Goal: Find specific page/section: Find specific page/section

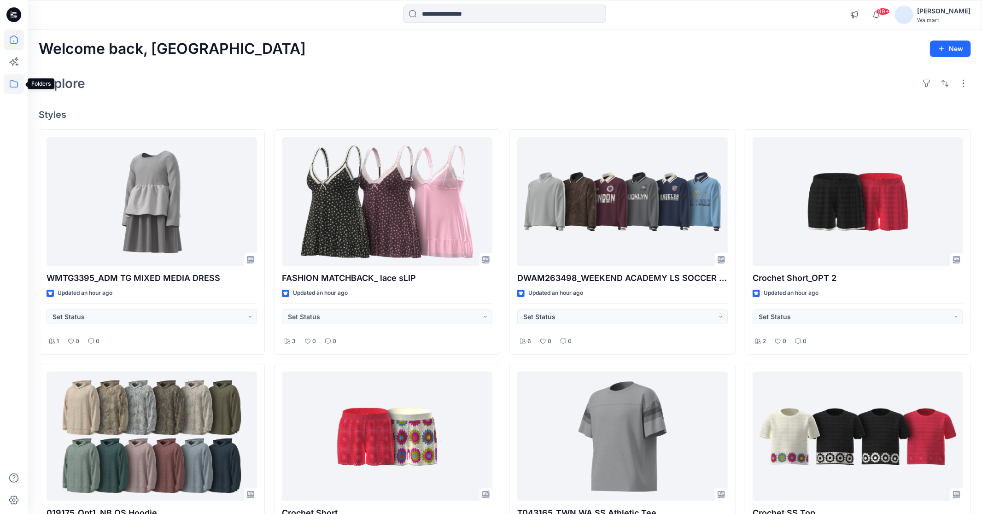
click at [16, 82] on icon at bounding box center [14, 83] width 8 height 7
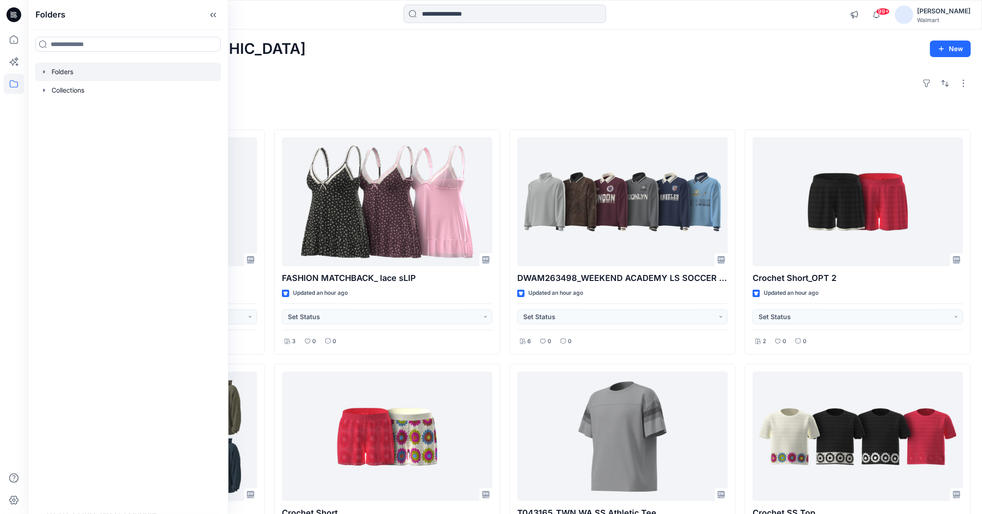
click at [42, 72] on icon "button" at bounding box center [44, 71] width 7 height 7
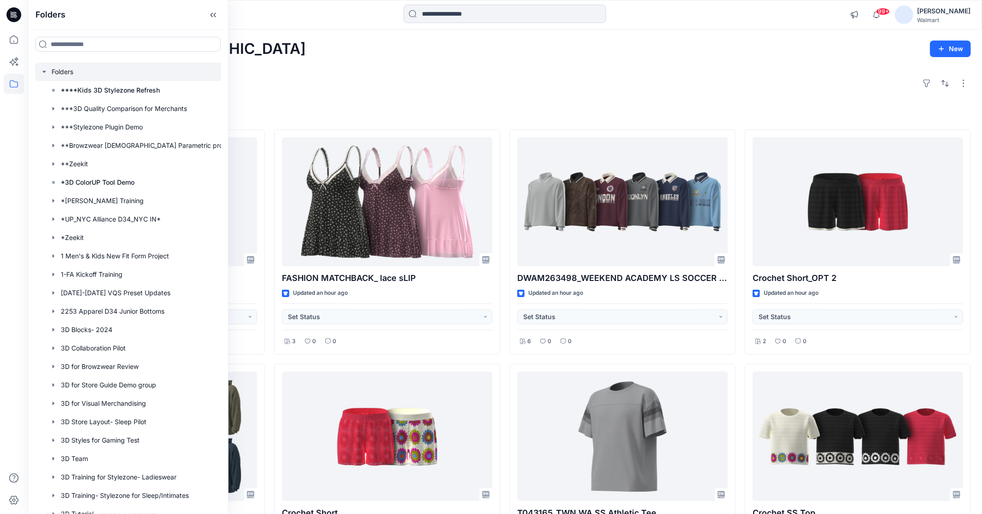
click at [42, 72] on icon "button" at bounding box center [44, 71] width 7 height 7
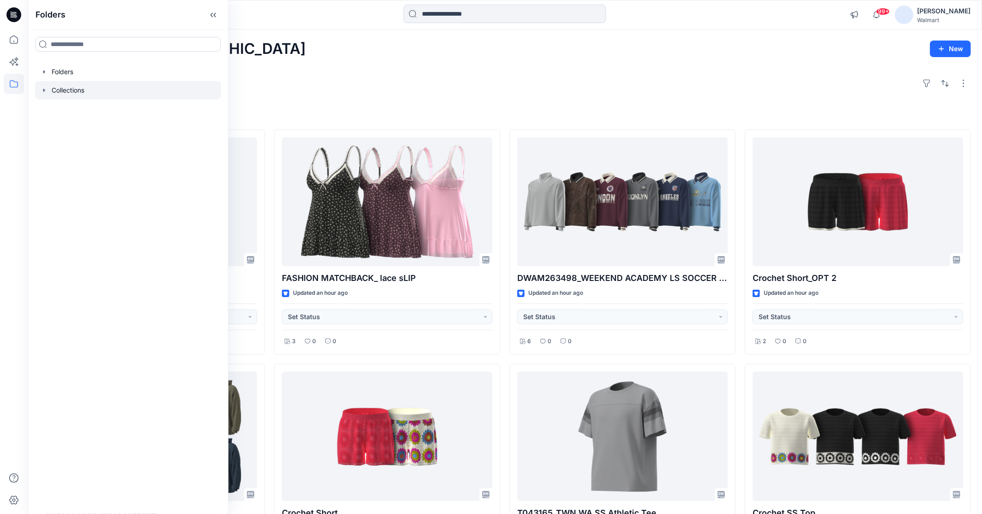
click at [44, 93] on icon "button" at bounding box center [44, 90] width 7 height 7
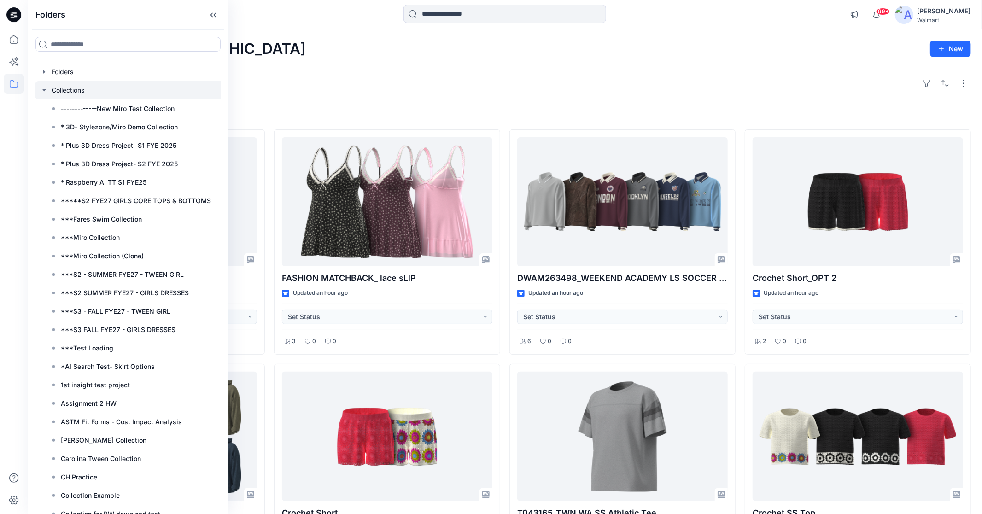
click at [44, 93] on icon "button" at bounding box center [44, 90] width 7 height 7
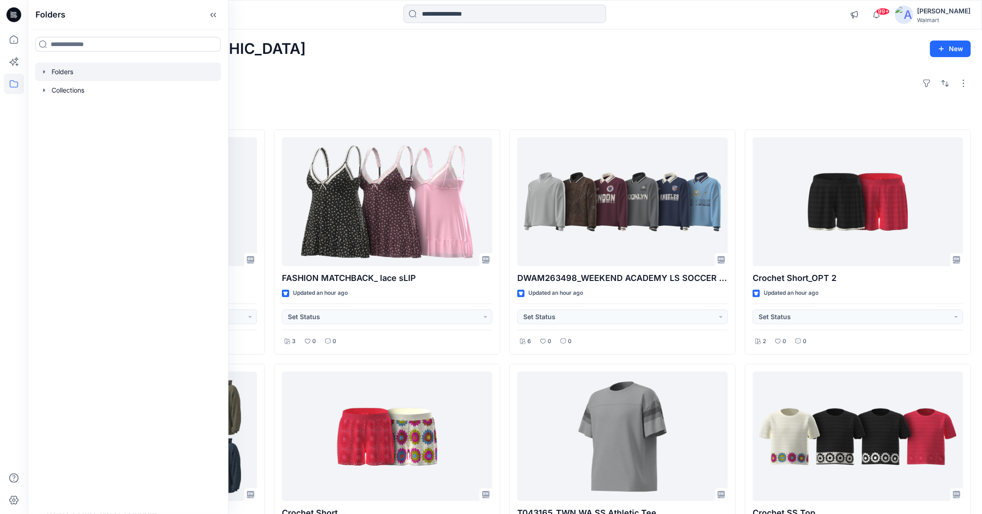
click at [45, 70] on icon "button" at bounding box center [44, 71] width 7 height 7
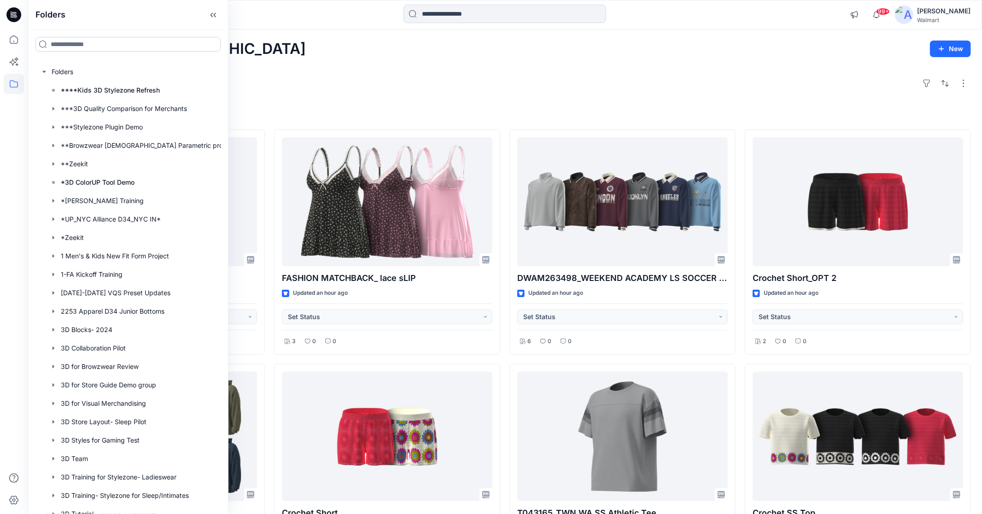
click at [118, 37] on input at bounding box center [127, 44] width 185 height 15
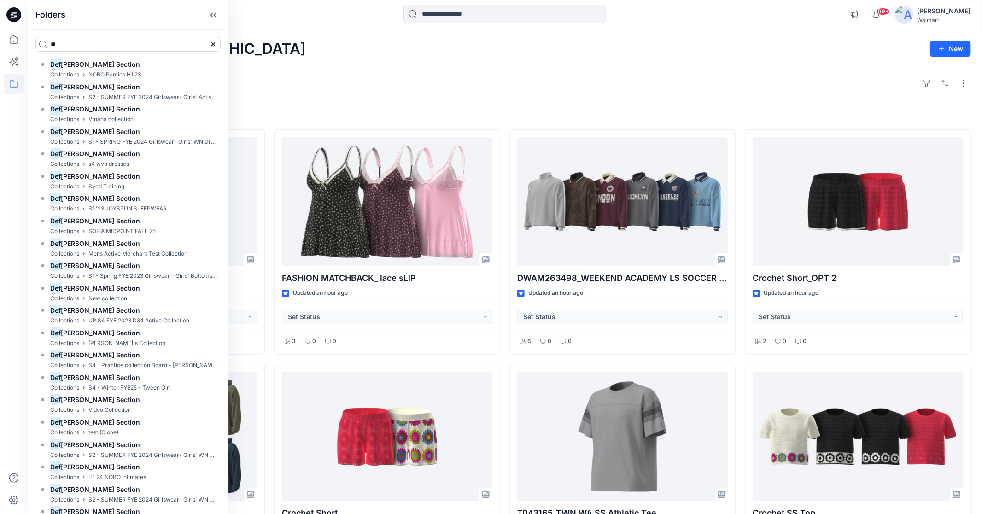
type input "*"
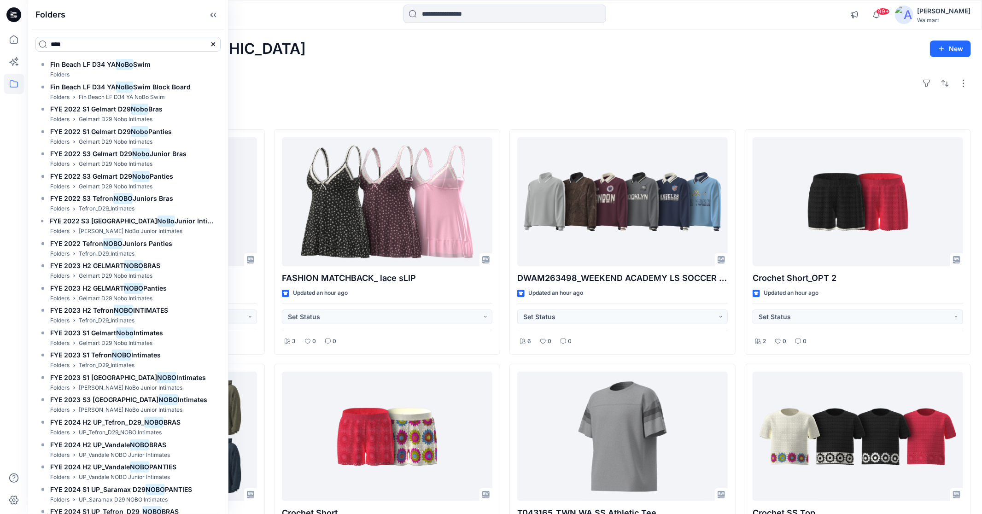
click at [111, 42] on input "****" at bounding box center [127, 44] width 185 height 15
type input "*"
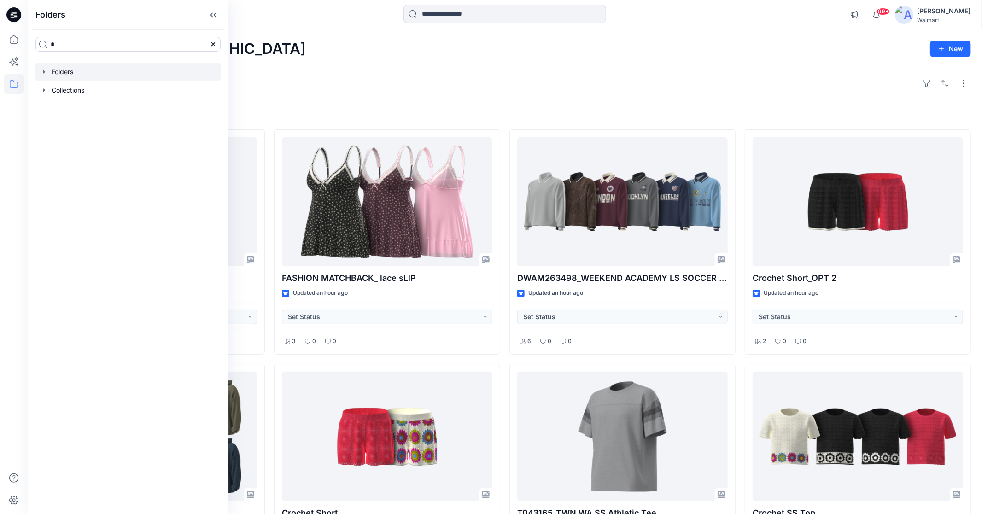
click at [41, 75] on icon "button" at bounding box center [44, 71] width 7 height 7
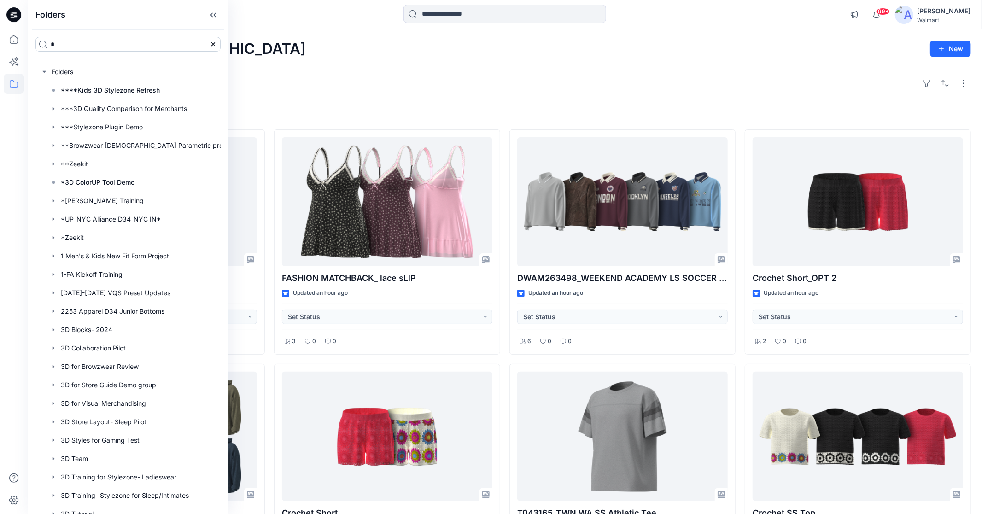
click at [66, 47] on input "*" at bounding box center [127, 44] width 185 height 15
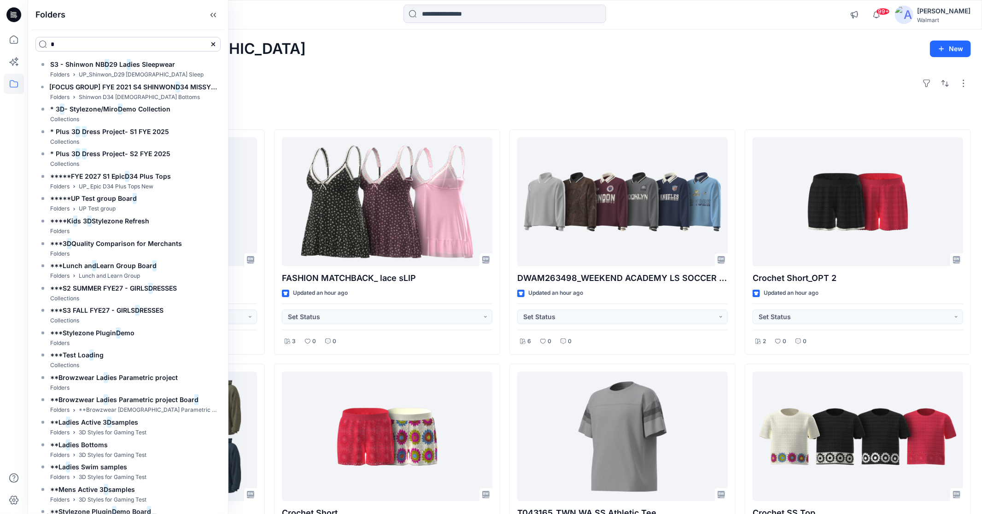
click at [92, 46] on input "*" at bounding box center [127, 44] width 185 height 15
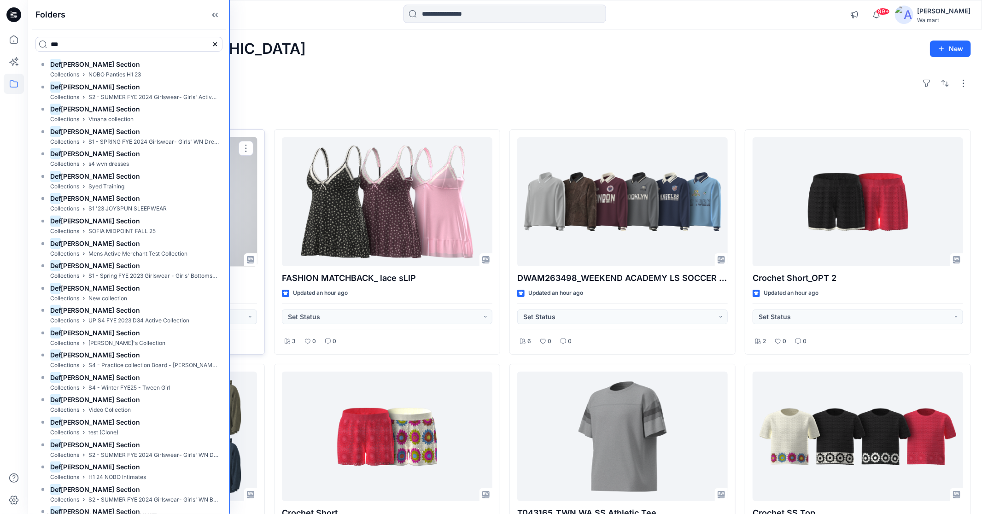
drag, startPoint x: 228, startPoint y: 92, endPoint x: 233, endPoint y: 193, distance: 101.5
click at [233, 193] on div "Folders *** Def [PERSON_NAME] Section Collections NOBO Panties H1 23 Def [PERSO…" at bounding box center [491, 434] width 982 height 869
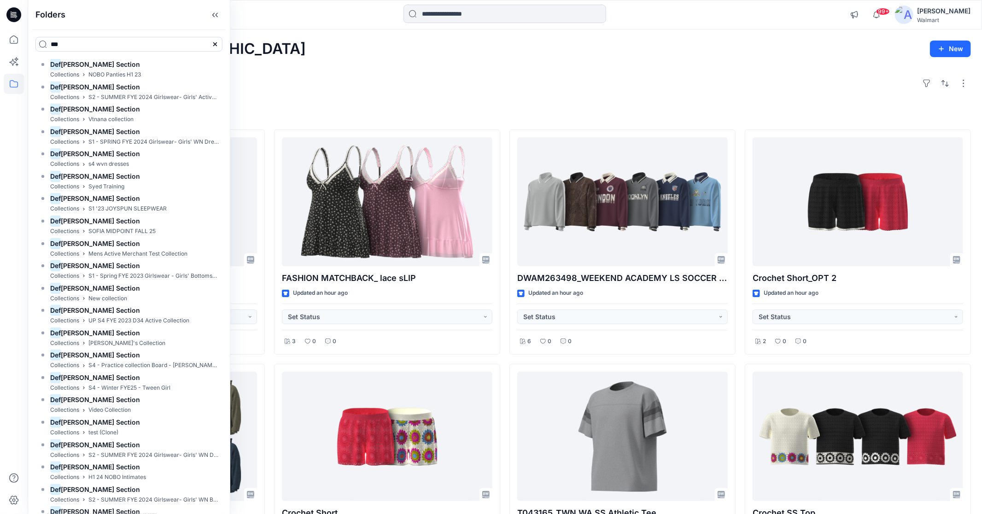
type input "***"
click at [224, 101] on div "Def [PERSON_NAME] Section Collections NOBO Panties H1 23 Def [PERSON_NAME] Sect…" at bounding box center [129, 286] width 202 height 455
click at [272, 53] on div "Welcome back, Carolina New" at bounding box center [505, 49] width 932 height 17
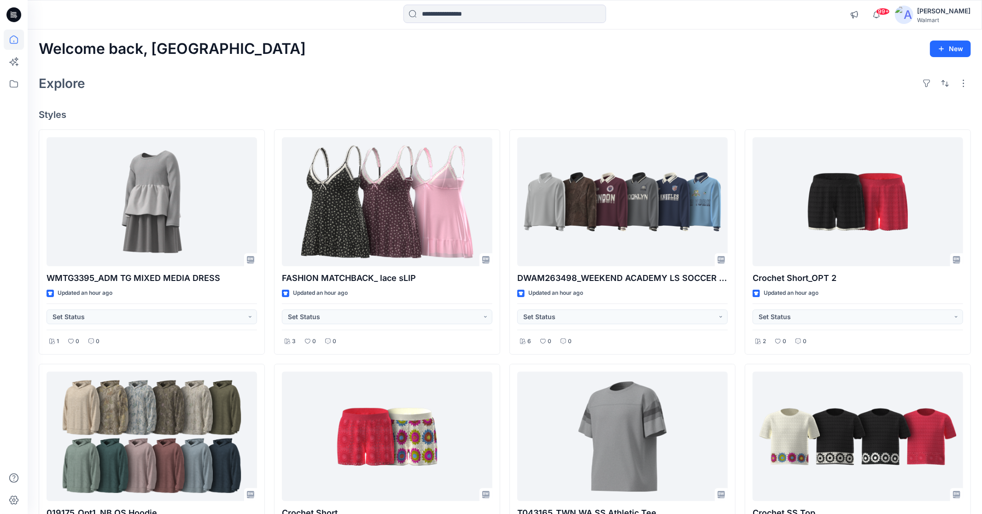
click at [206, 87] on div "Explore" at bounding box center [505, 83] width 932 height 22
drag, startPoint x: 563, startPoint y: 73, endPoint x: 506, endPoint y: 55, distance: 59.4
click at [563, 73] on div "Explore" at bounding box center [505, 83] width 932 height 22
click at [724, 64] on div "Welcome back, Carolina New Explore Styles WMTG3395_ADM TG MIXED MEDIA DRESS Upd…" at bounding box center [505, 448] width 954 height 839
click at [537, 62] on div "Welcome back, Carolina New Explore Styles WMTG3395_ADM TG MIXED MEDIA DRESS Upd…" at bounding box center [505, 448] width 954 height 839
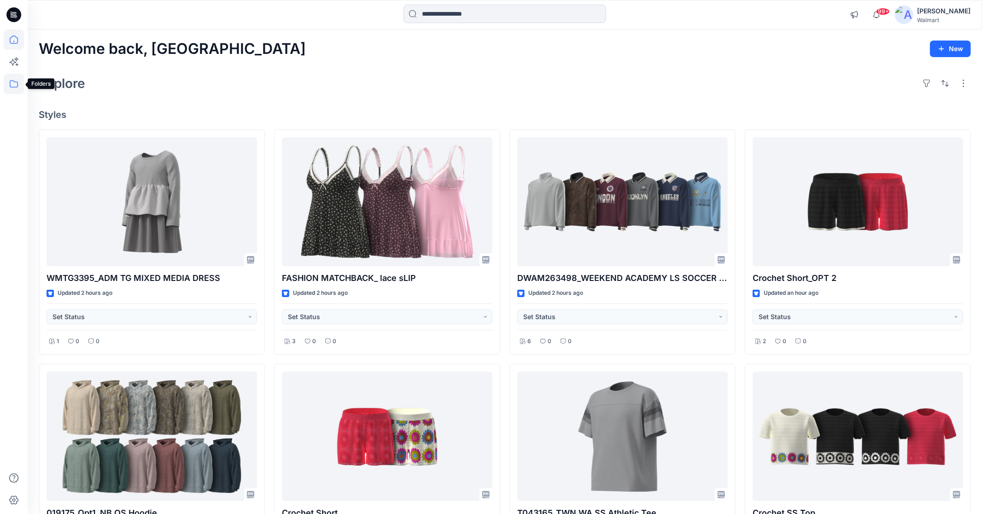
click at [12, 81] on icon at bounding box center [14, 84] width 20 height 20
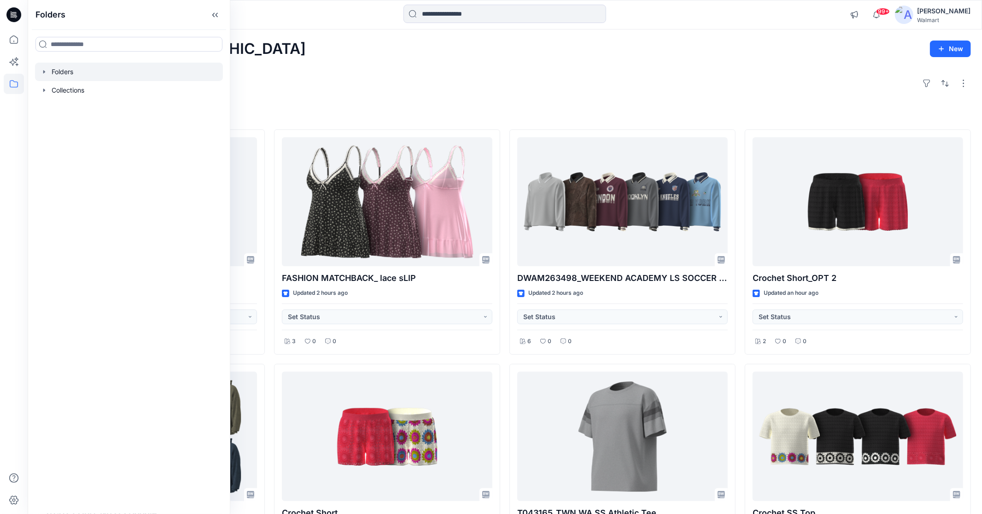
click at [42, 70] on icon "button" at bounding box center [44, 71] width 7 height 7
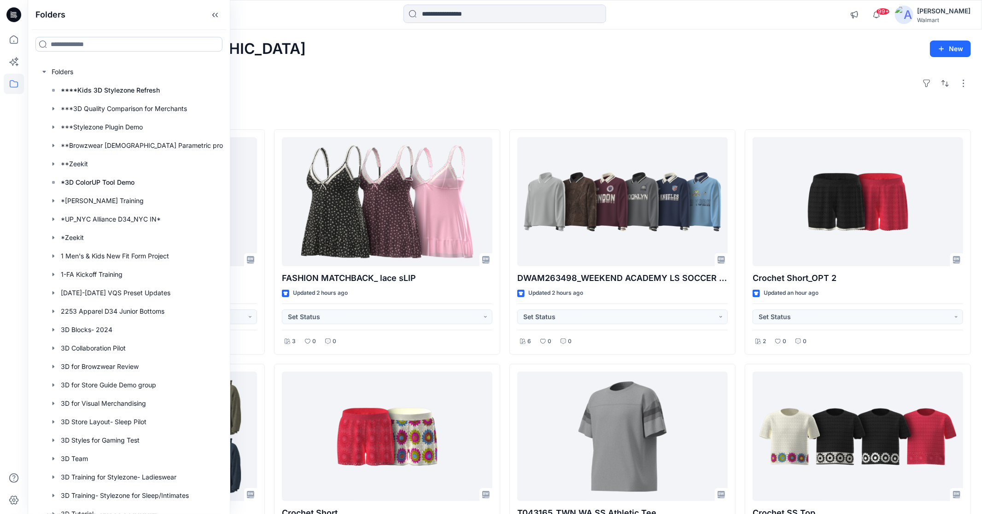
click at [82, 41] on input at bounding box center [128, 44] width 187 height 15
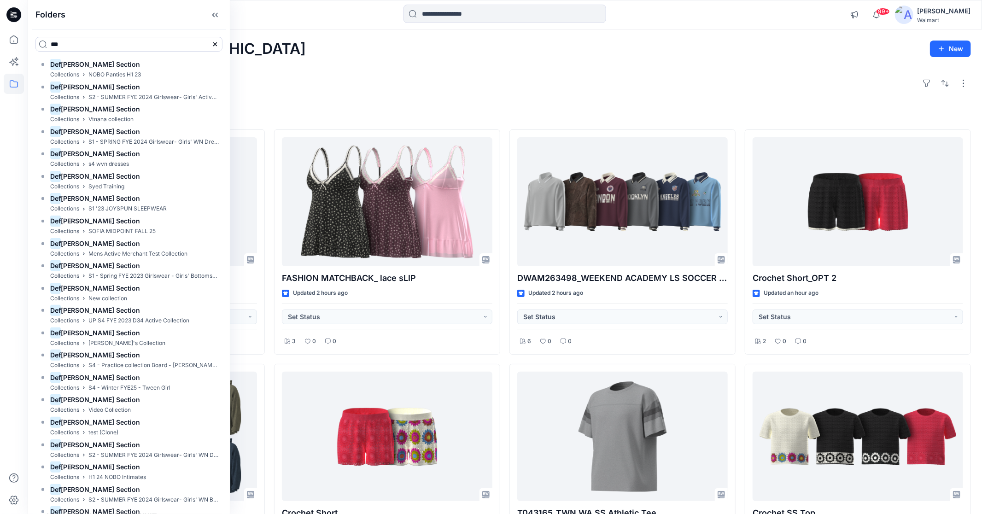
type input "***"
drag, startPoint x: 217, startPoint y: 43, endPoint x: 149, endPoint y: 19, distance: 72.0
click at [150, 19] on div "Folders *** Def [PERSON_NAME] Section Collections NOBO Panties H1 23 Def [PERSO…" at bounding box center [129, 257] width 203 height 514
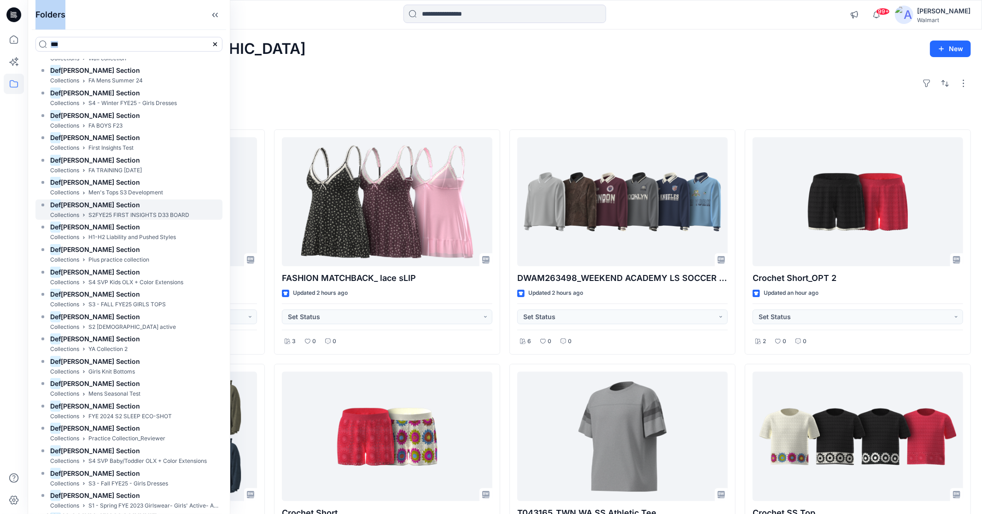
scroll to position [1790, 0]
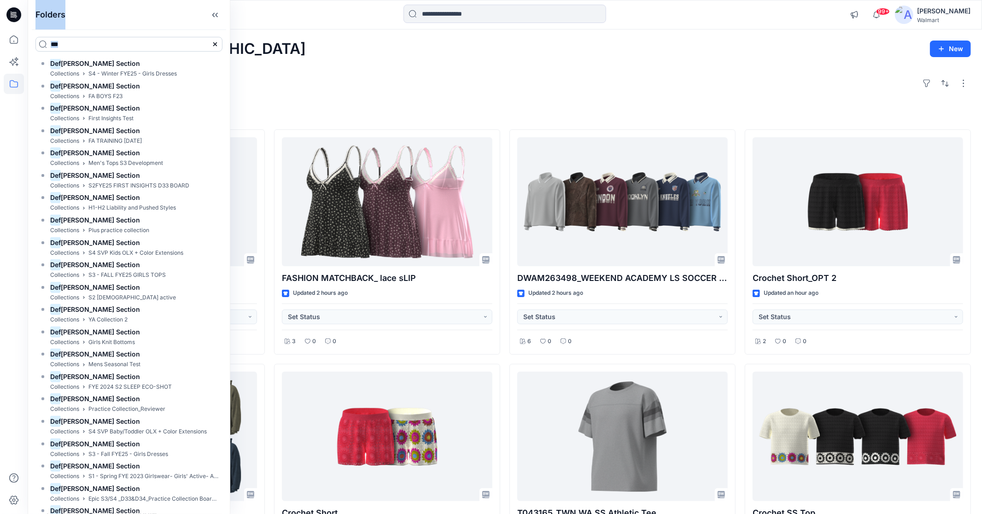
click at [97, 48] on input "***" at bounding box center [128, 44] width 187 height 15
drag, startPoint x: 97, startPoint y: 48, endPoint x: 32, endPoint y: 48, distance: 65.4
click at [36, 45] on input "***" at bounding box center [128, 44] width 187 height 15
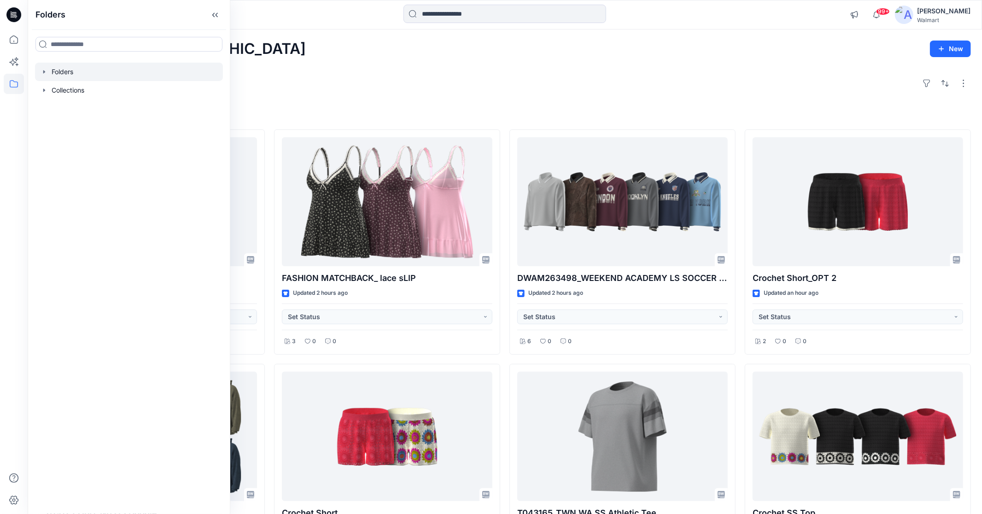
click at [42, 72] on icon "button" at bounding box center [44, 71] width 7 height 7
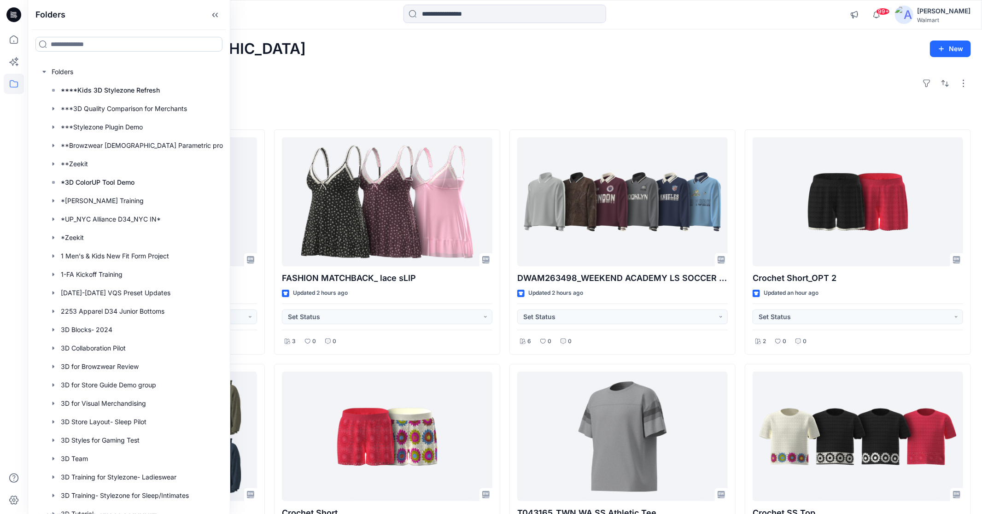
click at [93, 41] on input at bounding box center [128, 44] width 187 height 15
click at [64, 48] on input at bounding box center [128, 44] width 187 height 15
click at [77, 45] on input at bounding box center [128, 44] width 187 height 15
click at [105, 41] on input at bounding box center [128, 44] width 187 height 15
click at [79, 41] on input at bounding box center [128, 44] width 187 height 15
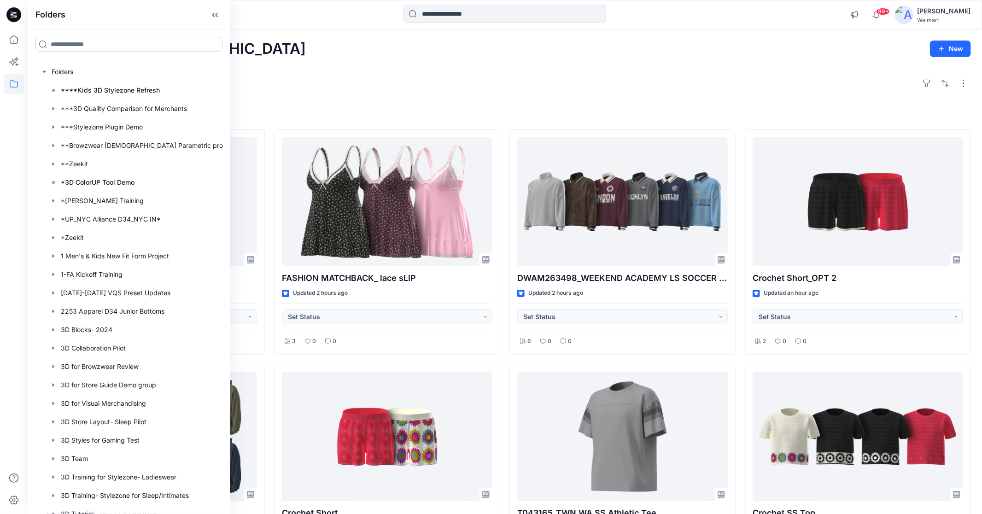
click at [78, 42] on input at bounding box center [128, 44] width 187 height 15
click at [41, 71] on icon "button" at bounding box center [44, 71] width 7 height 7
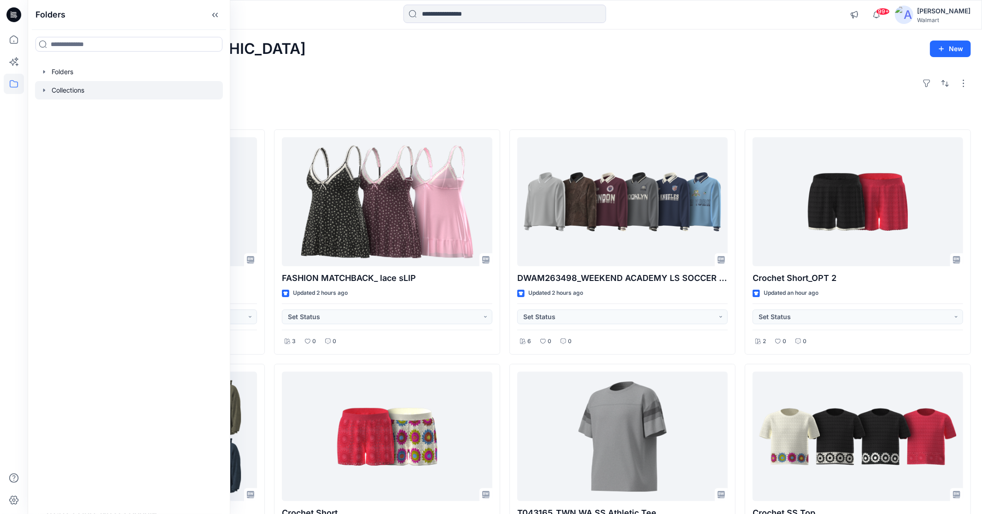
click at [46, 91] on icon "button" at bounding box center [44, 90] width 7 height 7
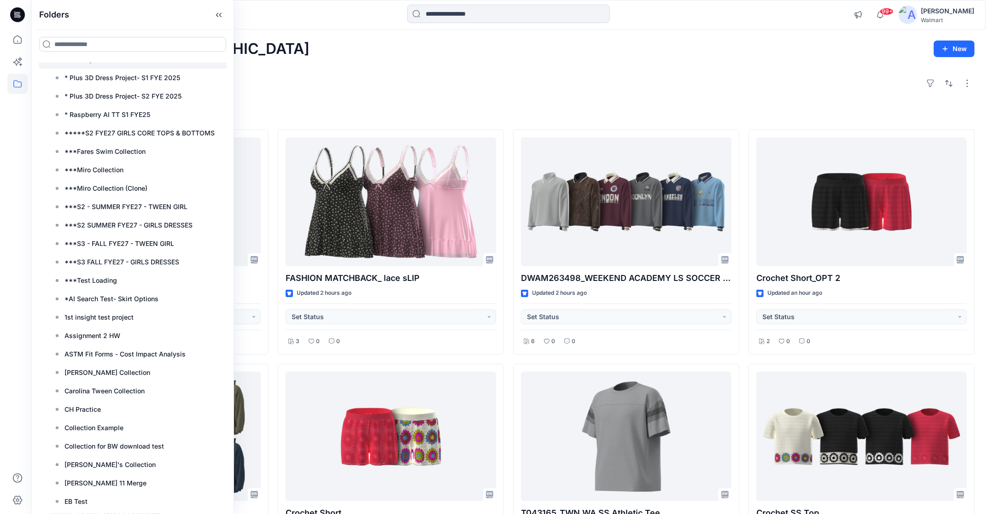
scroll to position [0, 0]
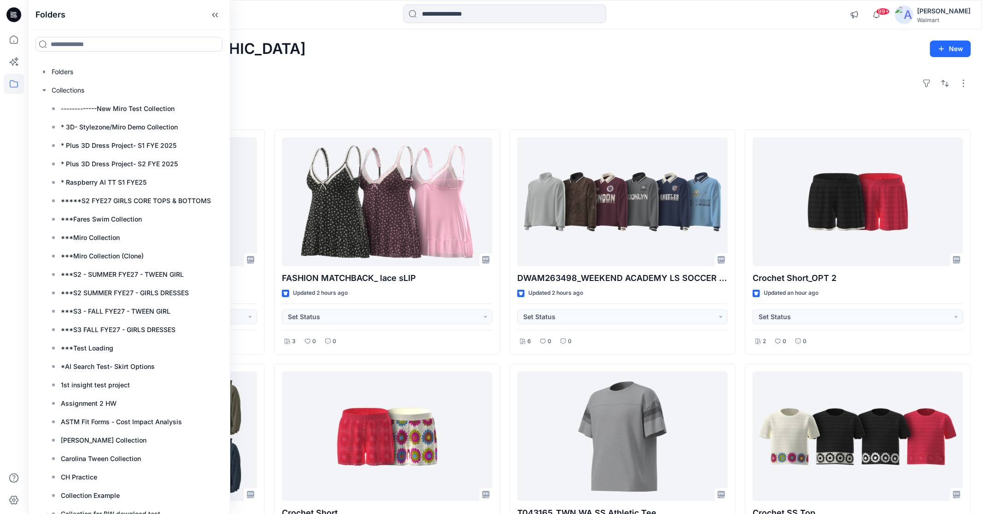
click at [350, 55] on div "Welcome back, Carolina New" at bounding box center [505, 49] width 932 height 17
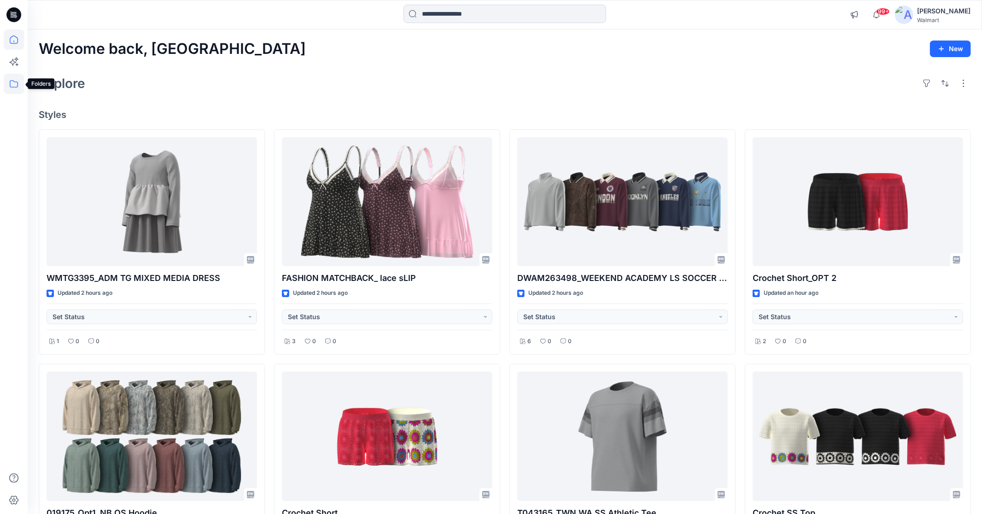
click at [12, 87] on icon at bounding box center [14, 84] width 20 height 20
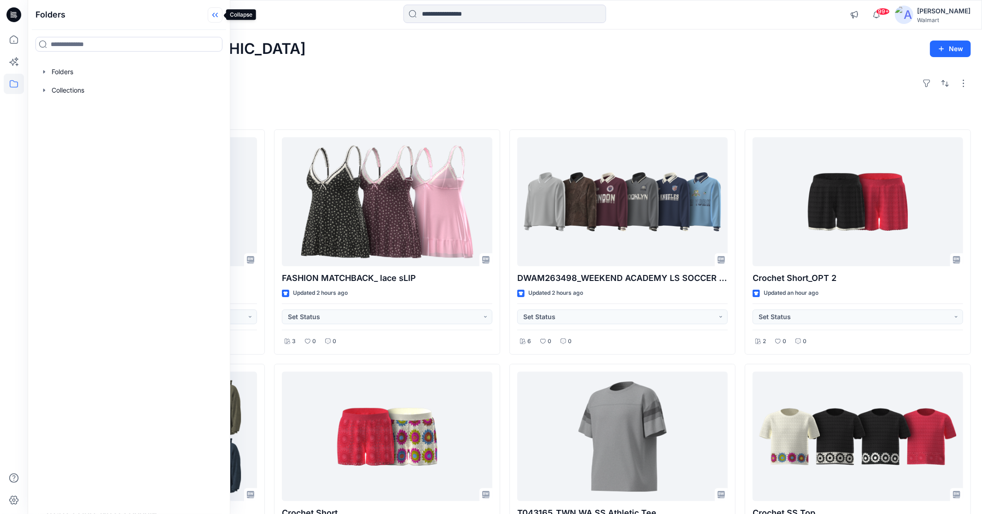
click at [216, 10] on icon at bounding box center [215, 14] width 15 height 15
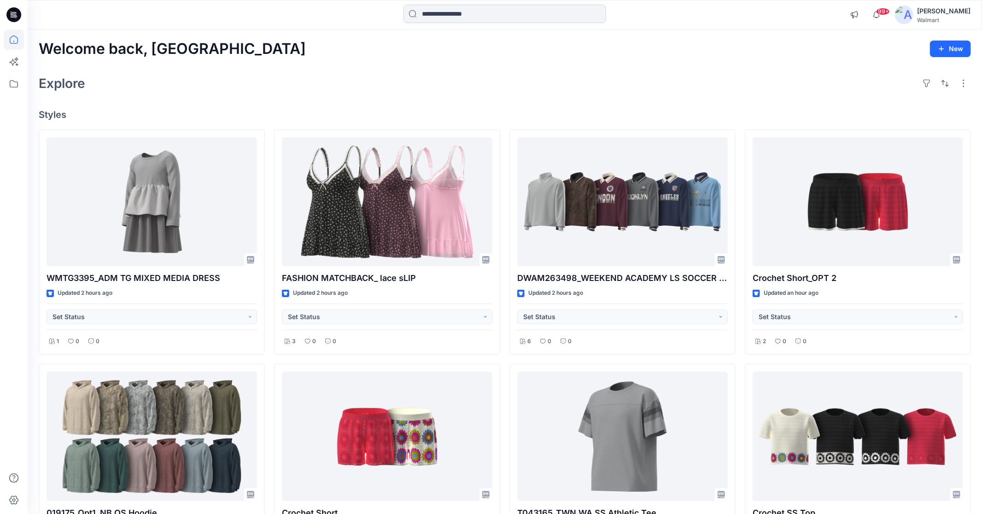
click at [438, 11] on input at bounding box center [504, 14] width 203 height 18
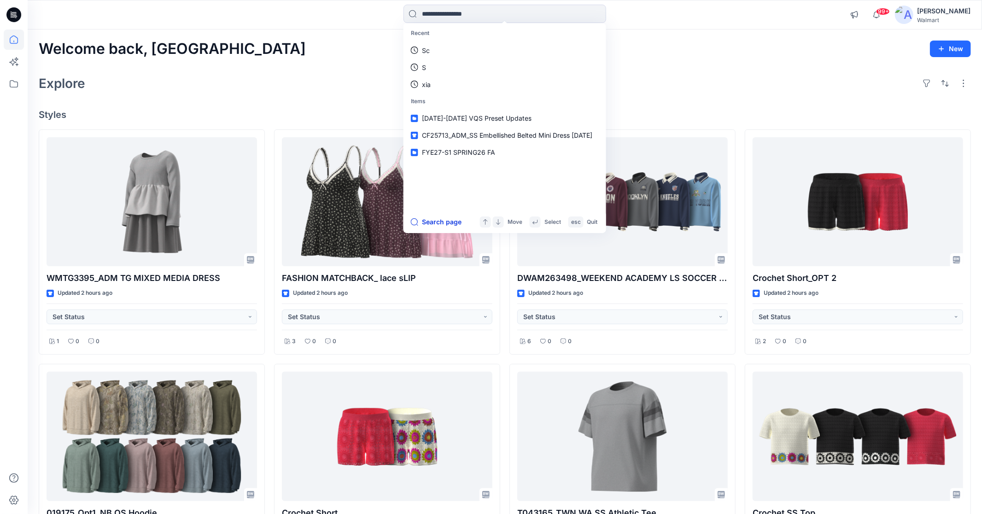
click at [431, 220] on button "Search page" at bounding box center [436, 221] width 51 height 11
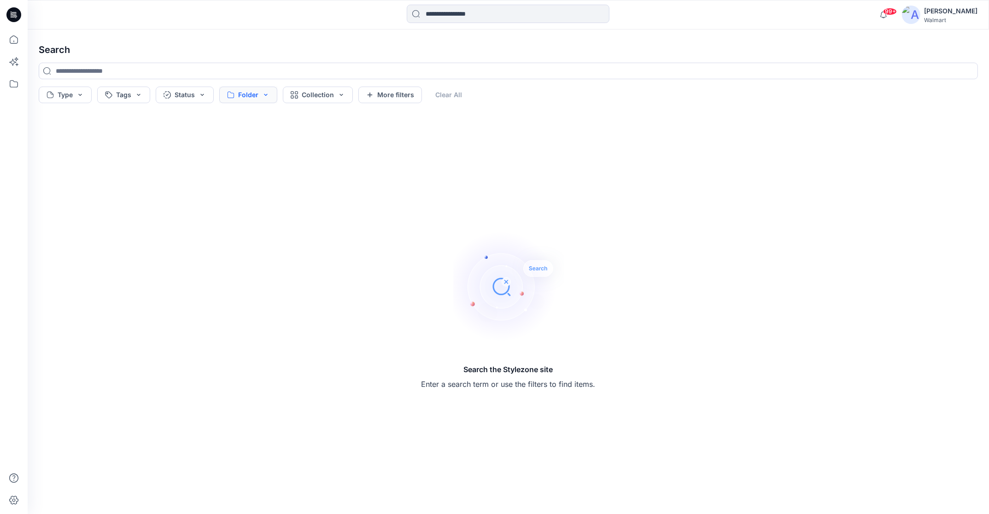
click at [264, 92] on button "Folder" at bounding box center [248, 95] width 58 height 17
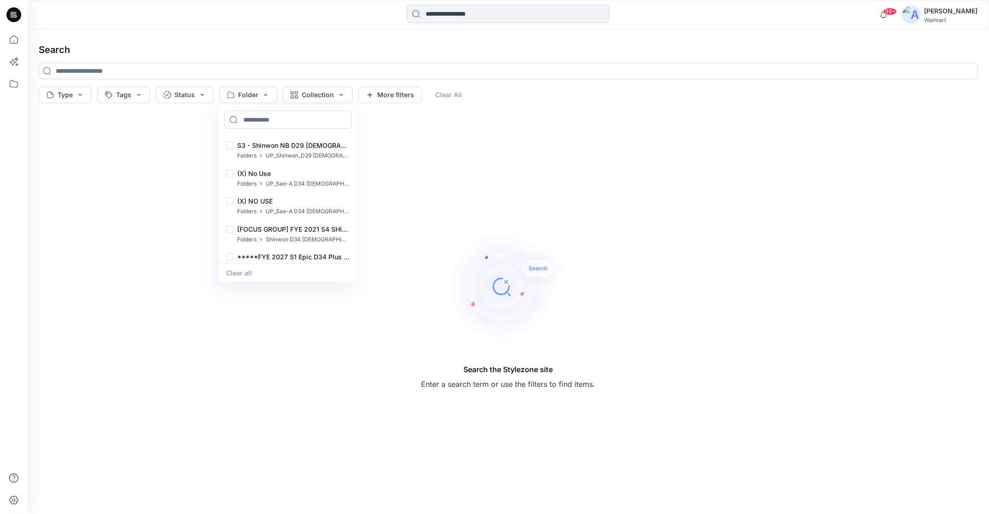
click at [257, 119] on input at bounding box center [287, 120] width 127 height 18
type input "***"
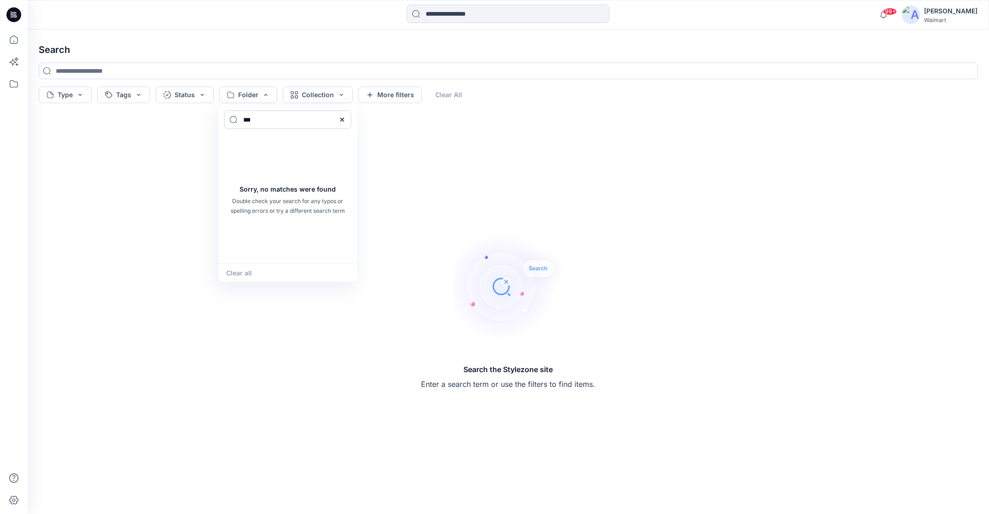
drag, startPoint x: 288, startPoint y: 125, endPoint x: 228, endPoint y: 121, distance: 60.0
click at [228, 121] on input "***" at bounding box center [287, 120] width 127 height 18
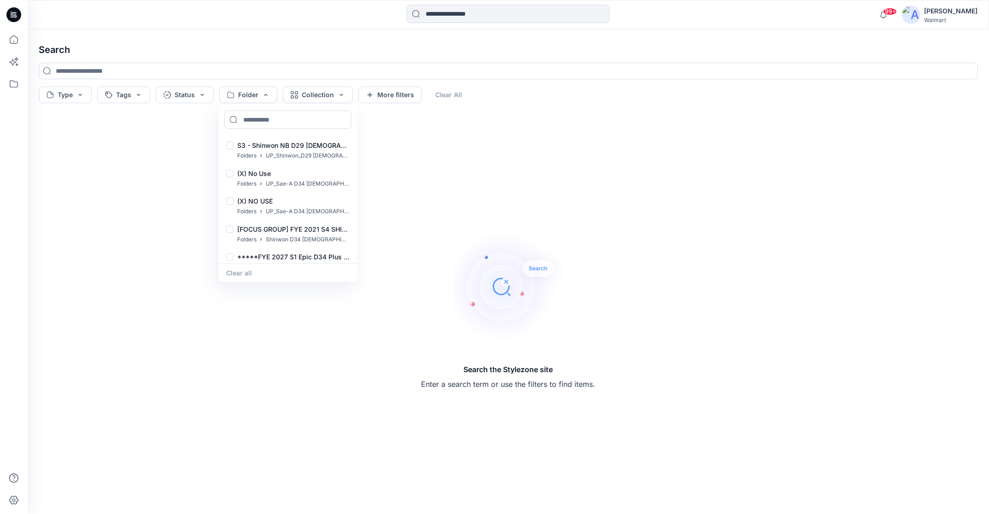
click at [264, 25] on div "99+ Notifications [PERSON_NAME] shared WMTG3395_ADM TG MIXED MEDIA DRESS update…" at bounding box center [508, 14] width 961 height 29
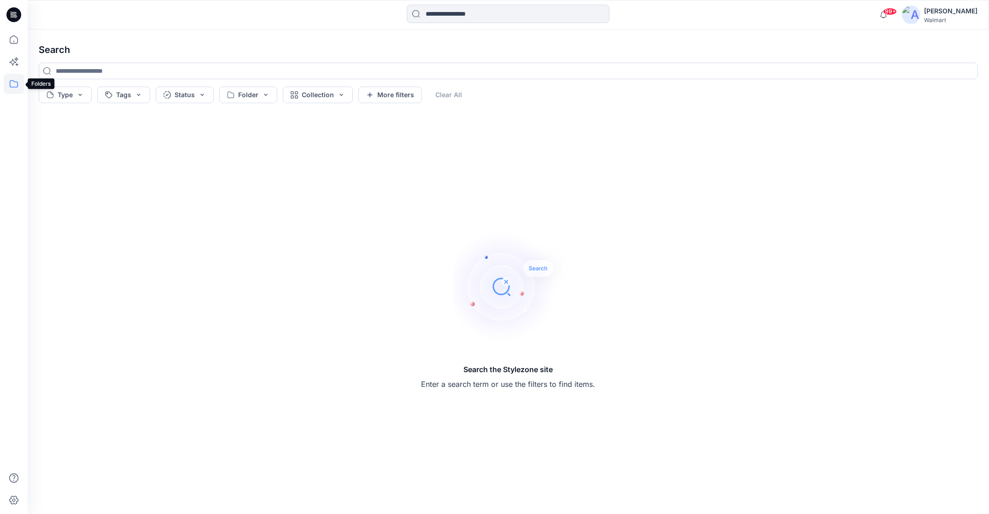
click at [12, 80] on icon at bounding box center [14, 84] width 20 height 20
click at [62, 44] on input at bounding box center [128, 44] width 187 height 15
drag, startPoint x: 217, startPoint y: 12, endPoint x: 293, endPoint y: 19, distance: 76.7
click at [293, 19] on div "Folders Folders Collections 99+ Notifications [PERSON_NAME] shared WMTG3395_ADM…" at bounding box center [494, 257] width 989 height 514
click at [293, 19] on div at bounding box center [508, 15] width 480 height 20
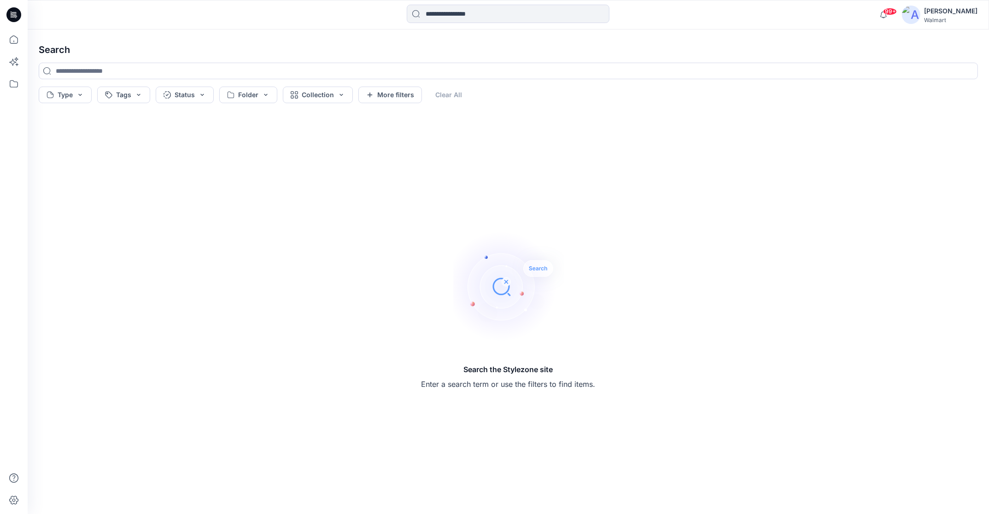
click at [121, 17] on div at bounding box center [148, 15] width 240 height 20
click at [15, 81] on icon at bounding box center [14, 84] width 20 height 20
click at [45, 70] on icon "button" at bounding box center [44, 71] width 7 height 7
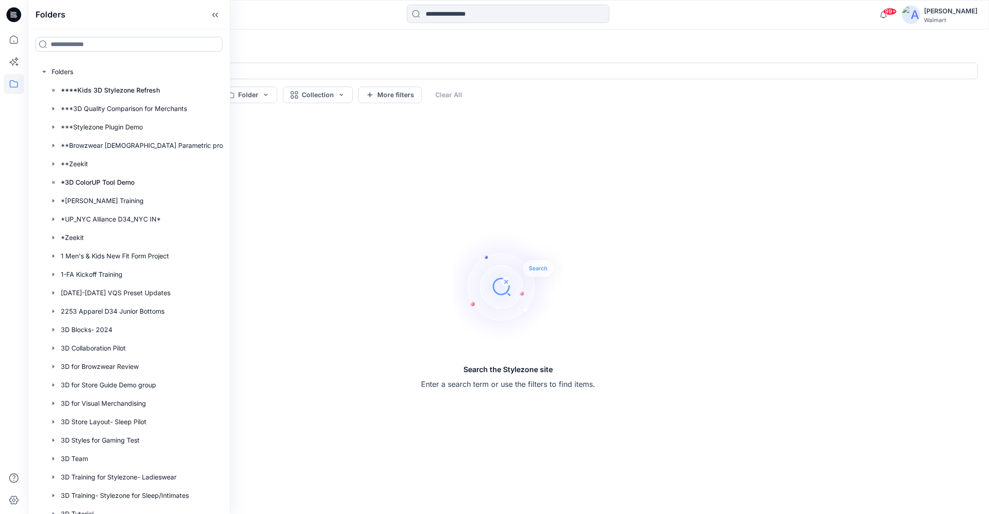
click at [103, 42] on input at bounding box center [128, 44] width 187 height 15
click at [218, 17] on icon at bounding box center [215, 14] width 15 height 15
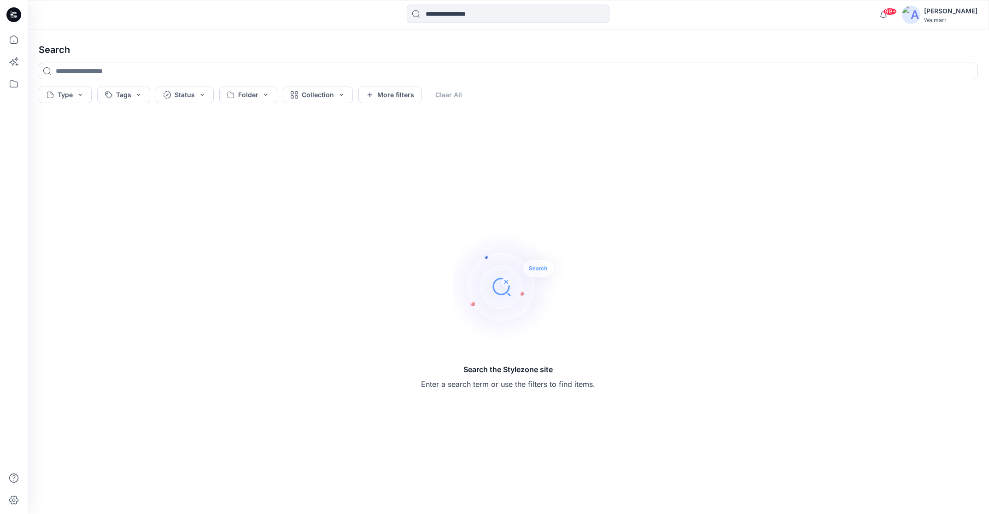
click at [148, 20] on div at bounding box center [148, 15] width 240 height 20
click at [264, 96] on button "Folder" at bounding box center [248, 95] width 58 height 17
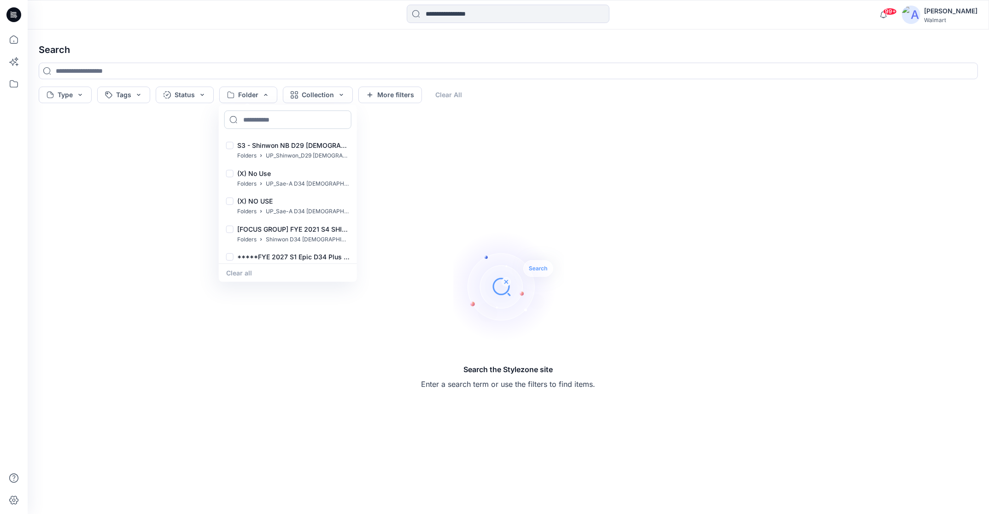
click at [261, 122] on input at bounding box center [287, 120] width 127 height 18
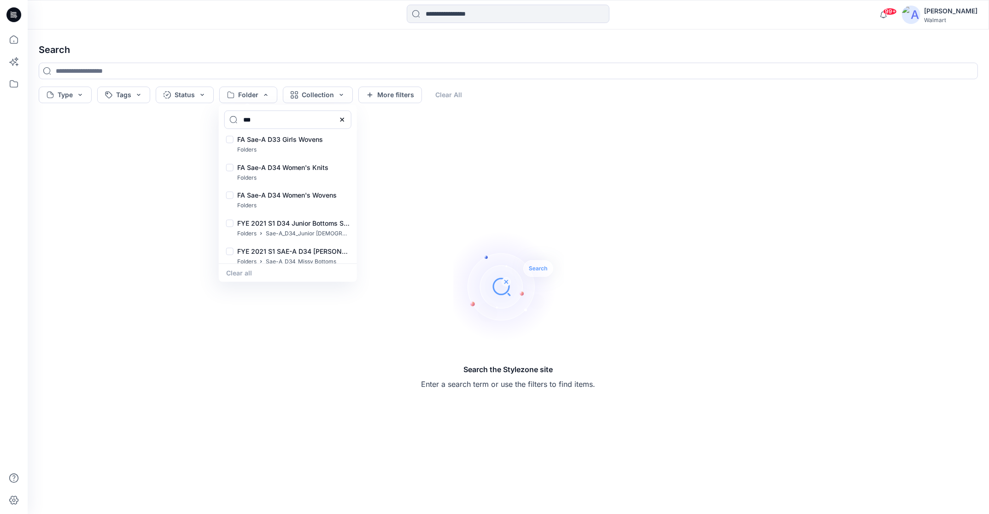
scroll to position [393, 0]
click at [277, 117] on input "***" at bounding box center [287, 120] width 127 height 18
type input "***"
drag, startPoint x: 355, startPoint y: 217, endPoint x: 355, endPoint y: 251, distance: 33.6
click at [355, 251] on div "1 Sae A Blocks Folders Sae-A_D35_Plus [DEMOGRAPHIC_DATA] Top ASTM Fit Analysis …" at bounding box center [288, 198] width 138 height 129
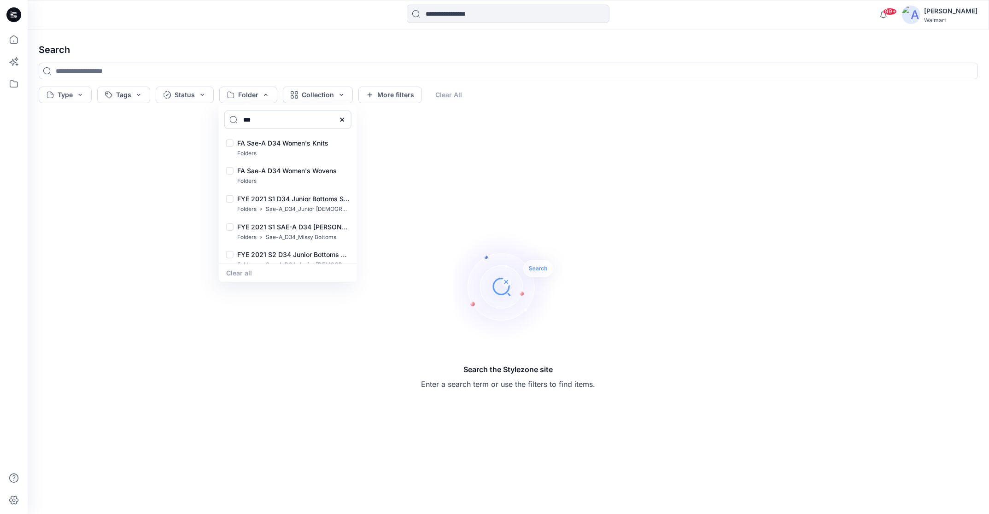
drag, startPoint x: 263, startPoint y: 123, endPoint x: 278, endPoint y: 124, distance: 14.3
click at [265, 123] on input "***" at bounding box center [287, 120] width 127 height 18
click at [346, 121] on div at bounding box center [342, 120] width 18 height 18
click at [343, 120] on icon at bounding box center [342, 120] width 4 height 4
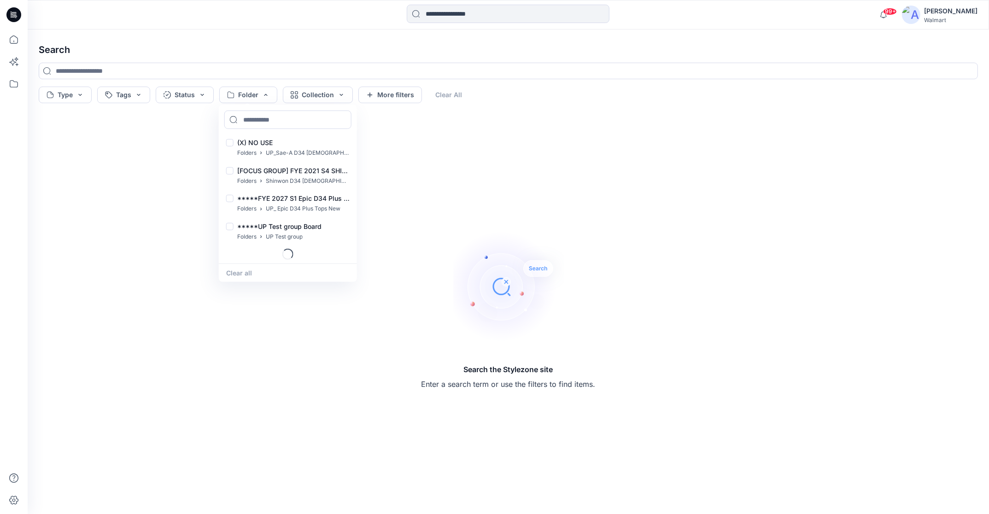
click at [280, 48] on h4 "Search" at bounding box center [508, 50] width 954 height 26
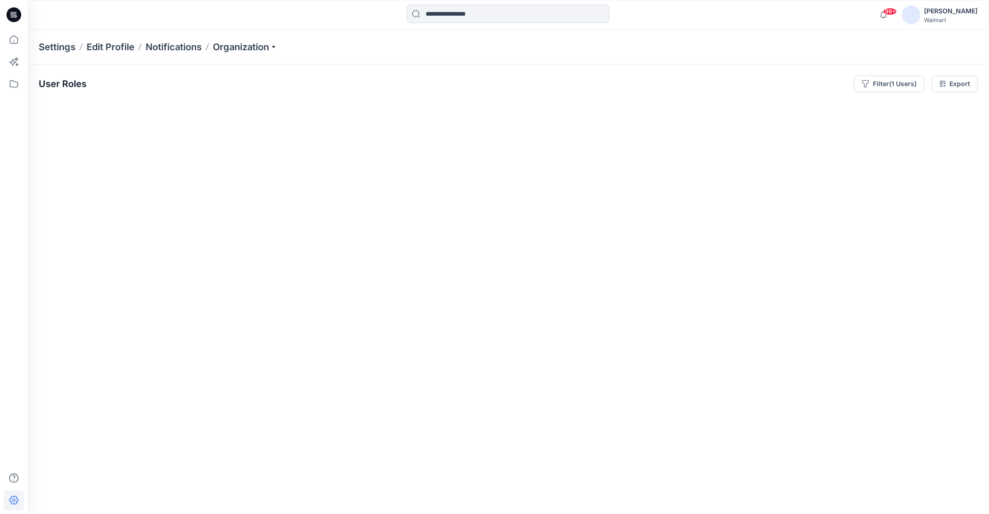
scroll to position [0, 171338]
